Goal: Navigation & Orientation: Find specific page/section

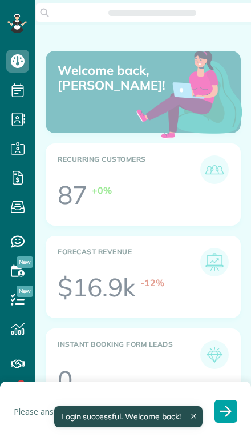
scroll to position [81, 183]
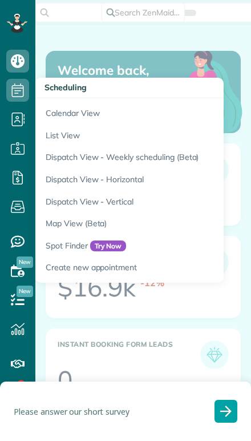
click at [55, 115] on link "Calendar View" at bounding box center [178, 111] width 286 height 26
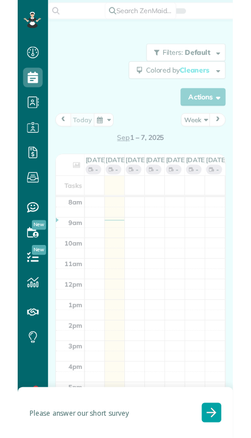
scroll to position [5, 5]
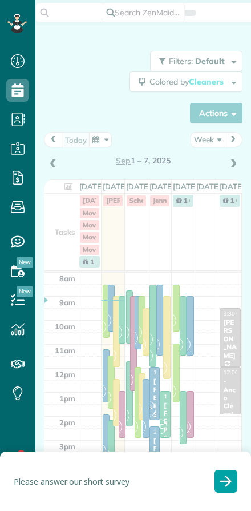
click at [237, 141] on div at bounding box center [125, 255] width 251 height 511
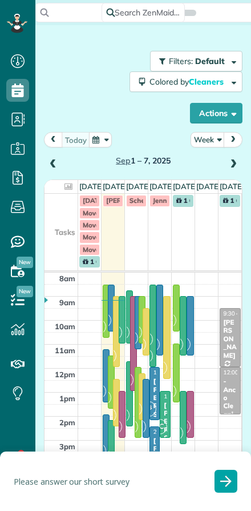
click at [242, 142] on button "next" at bounding box center [233, 139] width 19 height 15
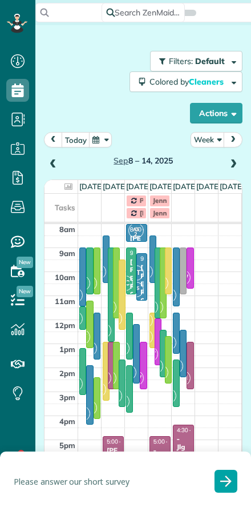
click at [205, 139] on button "Week" at bounding box center [208, 139] width 34 height 15
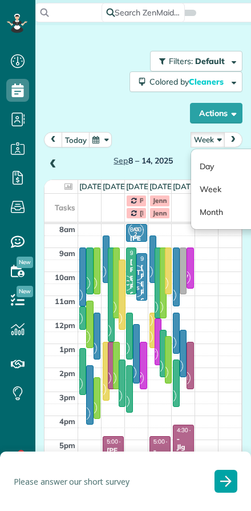
click at [207, 167] on link "Day" at bounding box center [236, 166] width 90 height 23
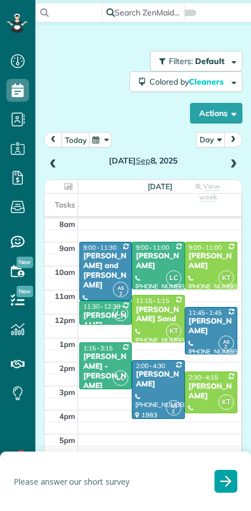
click at [50, 138] on span "prev" at bounding box center [53, 139] width 9 height 7
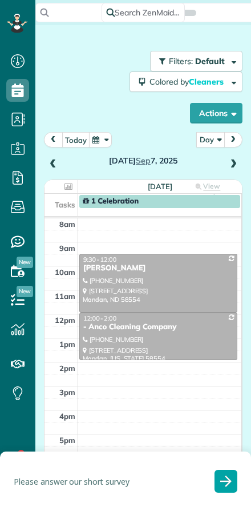
click at [50, 137] on span "prev" at bounding box center [53, 139] width 9 height 7
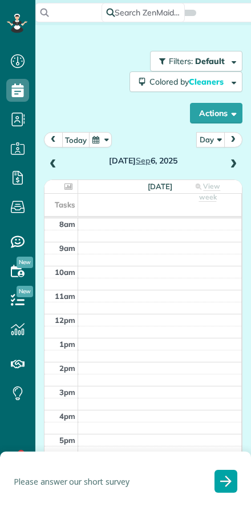
click at [54, 140] on span "prev" at bounding box center [53, 139] width 9 height 7
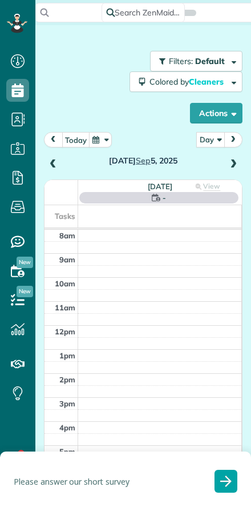
click at [54, 142] on span "prev" at bounding box center [53, 139] width 9 height 7
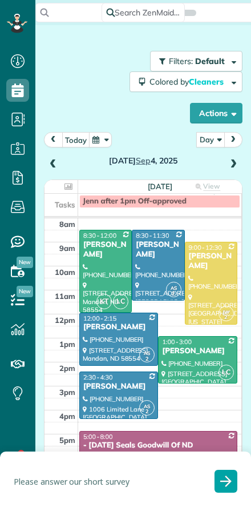
click at [52, 141] on span "prev" at bounding box center [53, 139] width 9 height 7
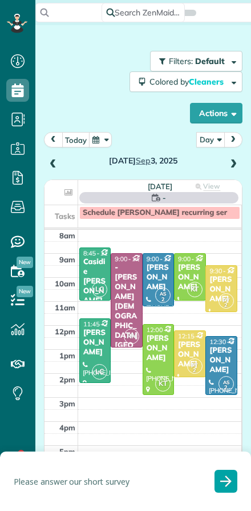
click at [51, 138] on span "prev" at bounding box center [53, 139] width 9 height 7
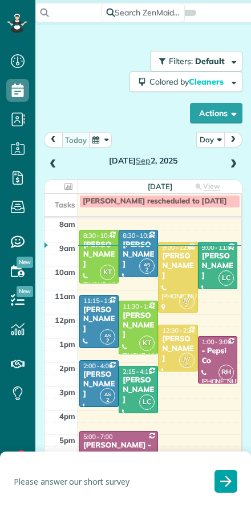
click at [95, 261] on div at bounding box center [99, 256] width 38 height 52
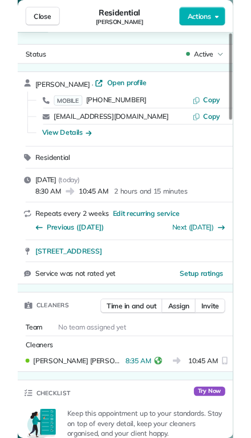
scroll to position [511, 35]
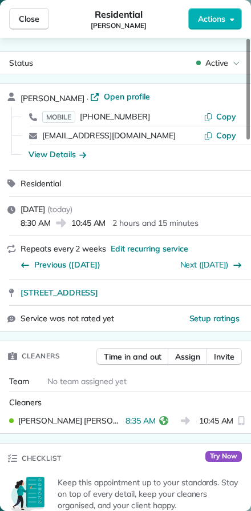
click at [34, 17] on span "Close" at bounding box center [29, 18] width 21 height 11
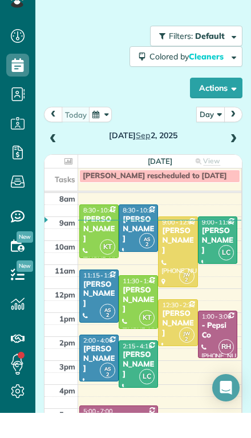
scroll to position [463, 35]
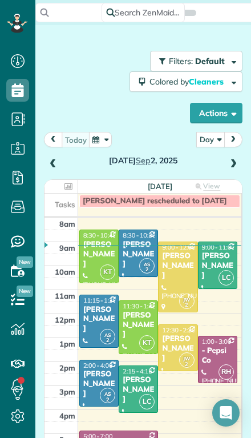
click at [219, 251] on div "[PERSON_NAME]" at bounding box center [218, 265] width 33 height 29
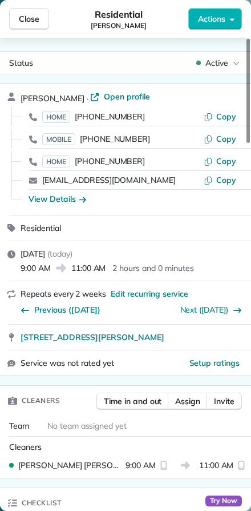
scroll to position [511, 35]
click at [31, 21] on span "Close" at bounding box center [29, 18] width 21 height 11
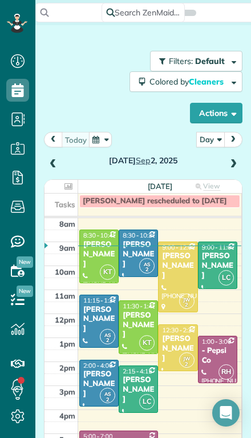
scroll to position [463, 35]
